Goal: Information Seeking & Learning: Find specific page/section

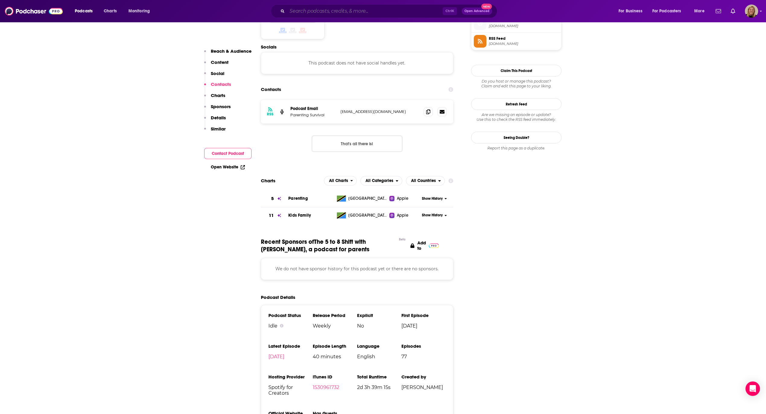
click at [329, 10] on input "Search podcasts, credits, & more..." at bounding box center [365, 11] width 156 height 10
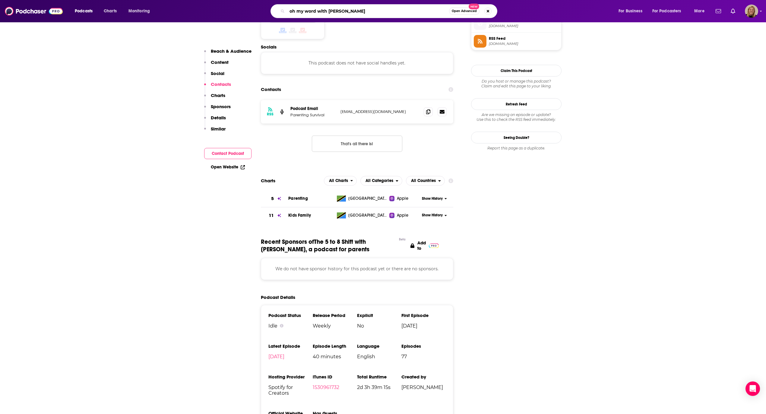
type input "oh my word with [PERSON_NAME]"
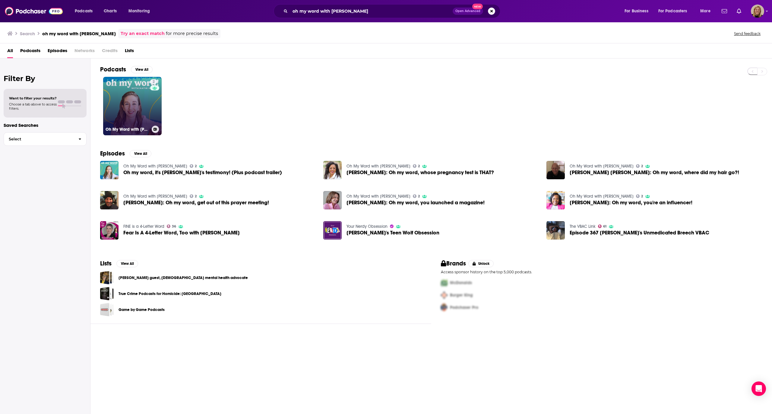
click at [149, 98] on link "2 Oh My Word with [PERSON_NAME]" at bounding box center [132, 106] width 58 height 58
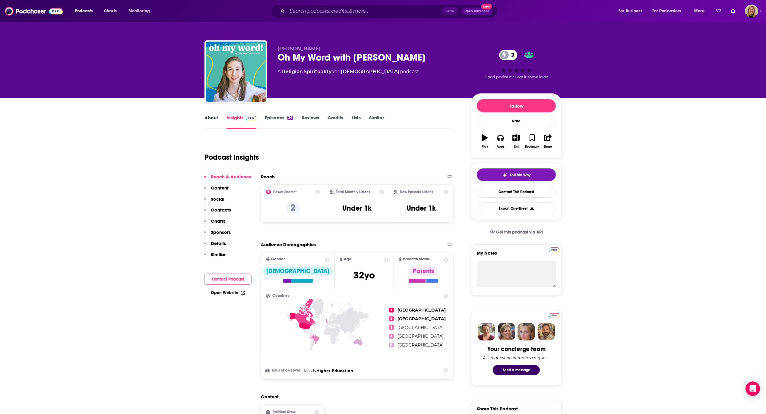
click at [210, 118] on link "About" at bounding box center [211, 122] width 14 height 14
